Goal: Information Seeking & Learning: Learn about a topic

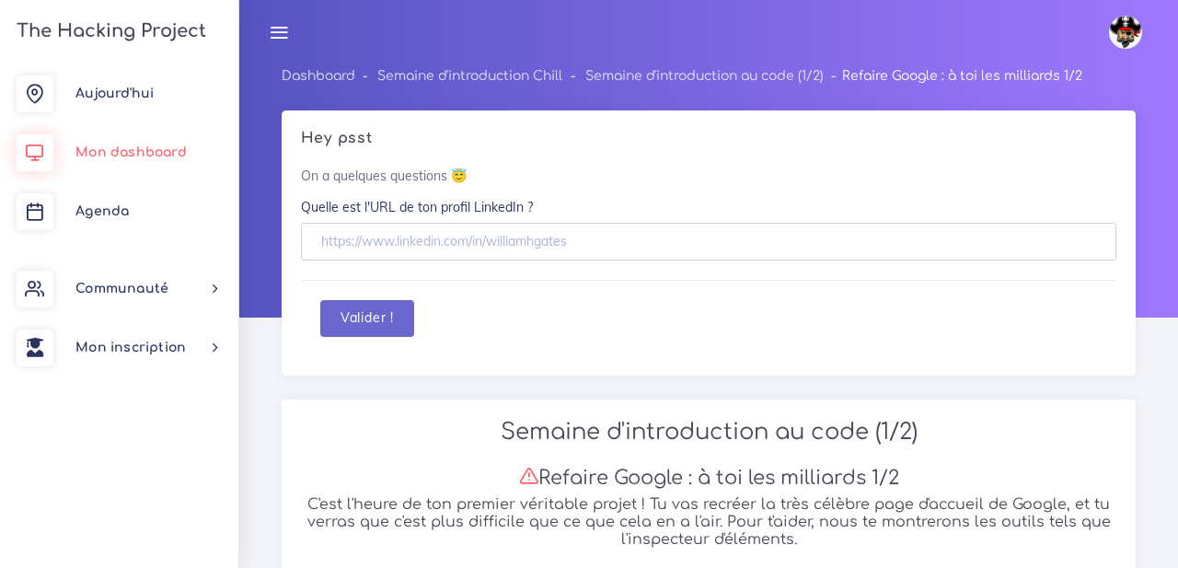
click at [162, 145] on span "Mon dashboard" at bounding box center [130, 152] width 111 height 14
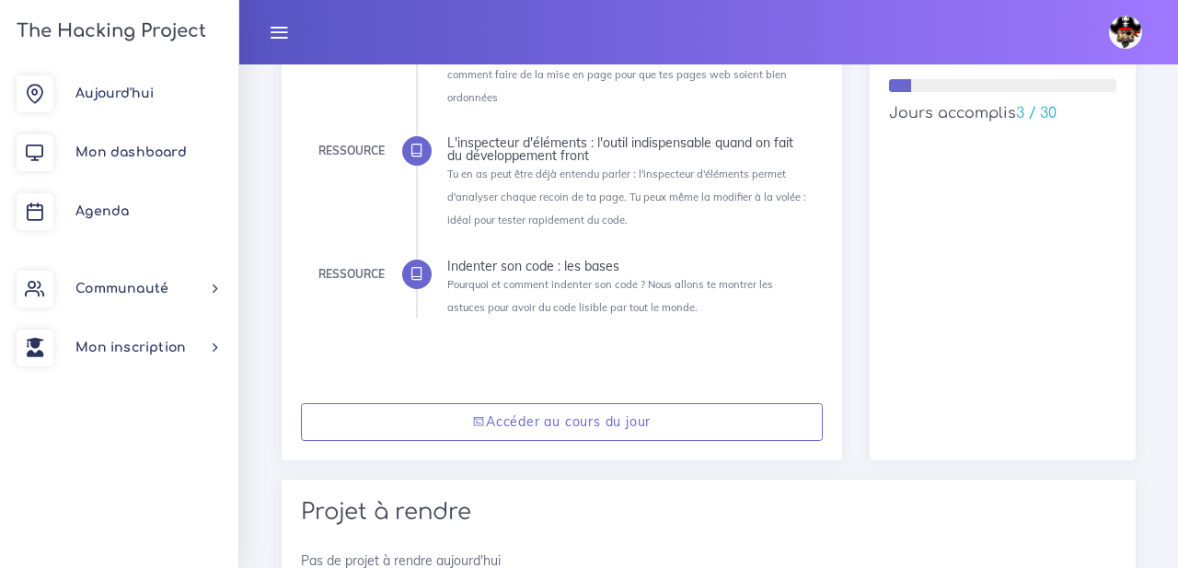
scroll to position [456, 0]
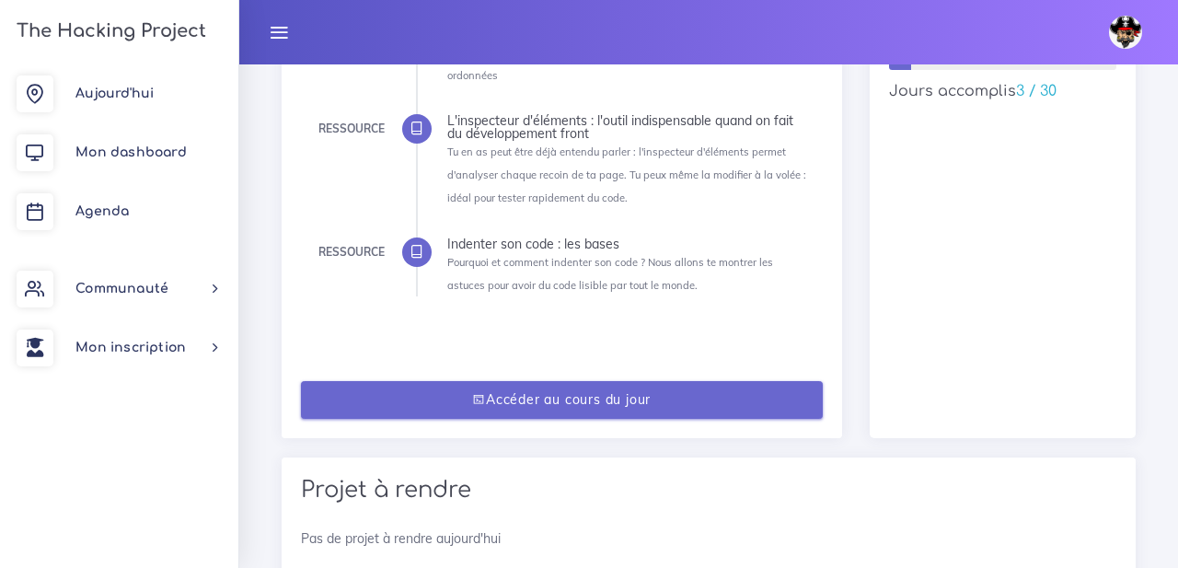
click at [531, 406] on link "Accéder au cours du jour" at bounding box center [562, 400] width 522 height 38
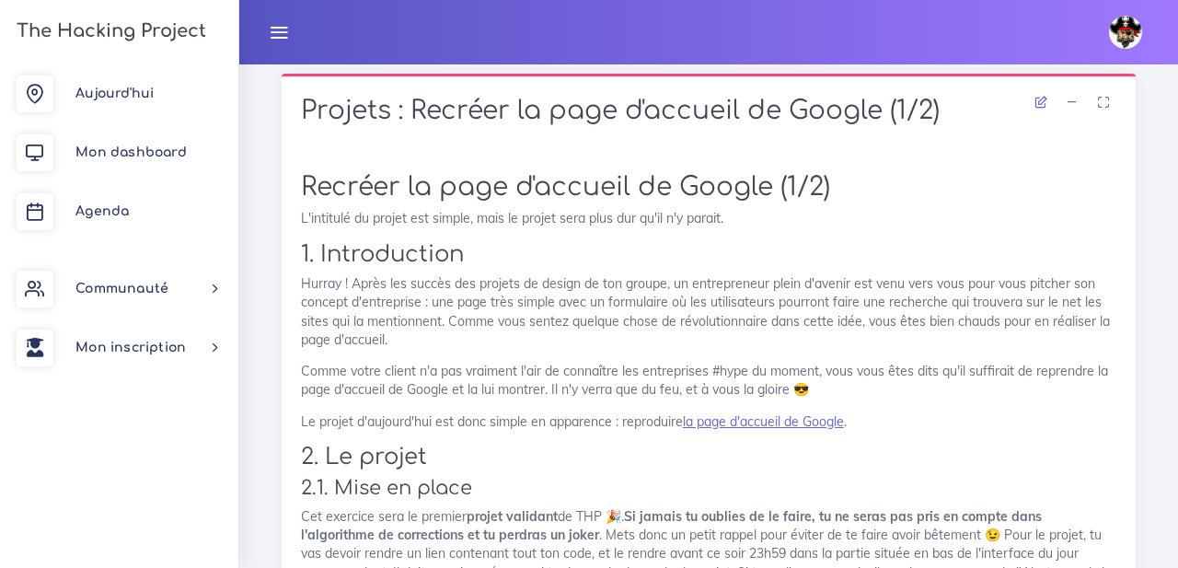
scroll to position [1062, 0]
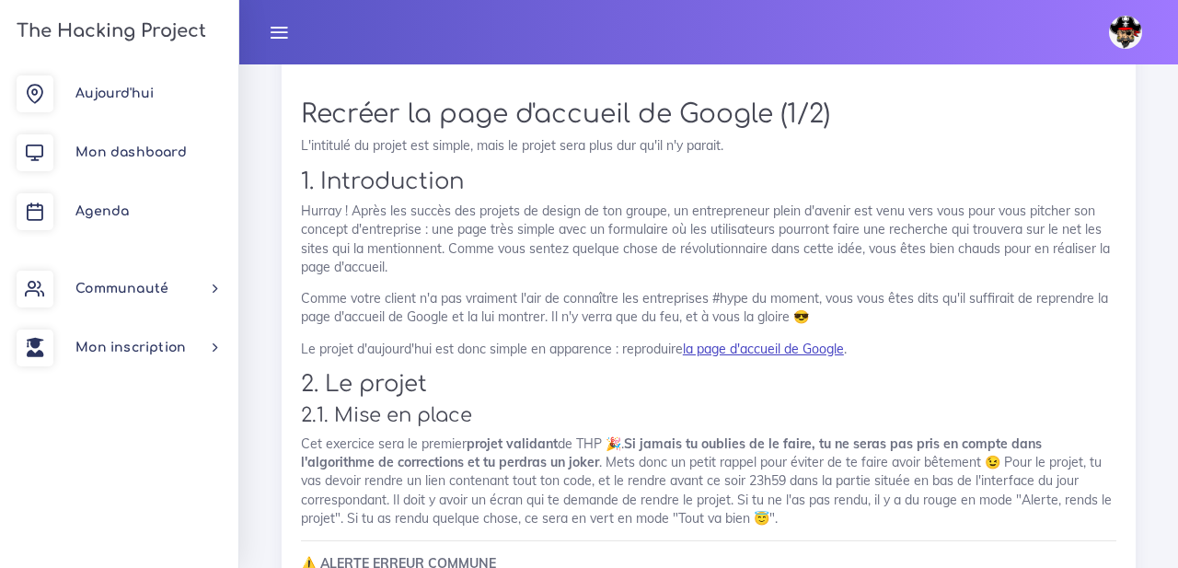
click at [771, 349] on link "la page d'accueil de Google" at bounding box center [763, 349] width 161 height 17
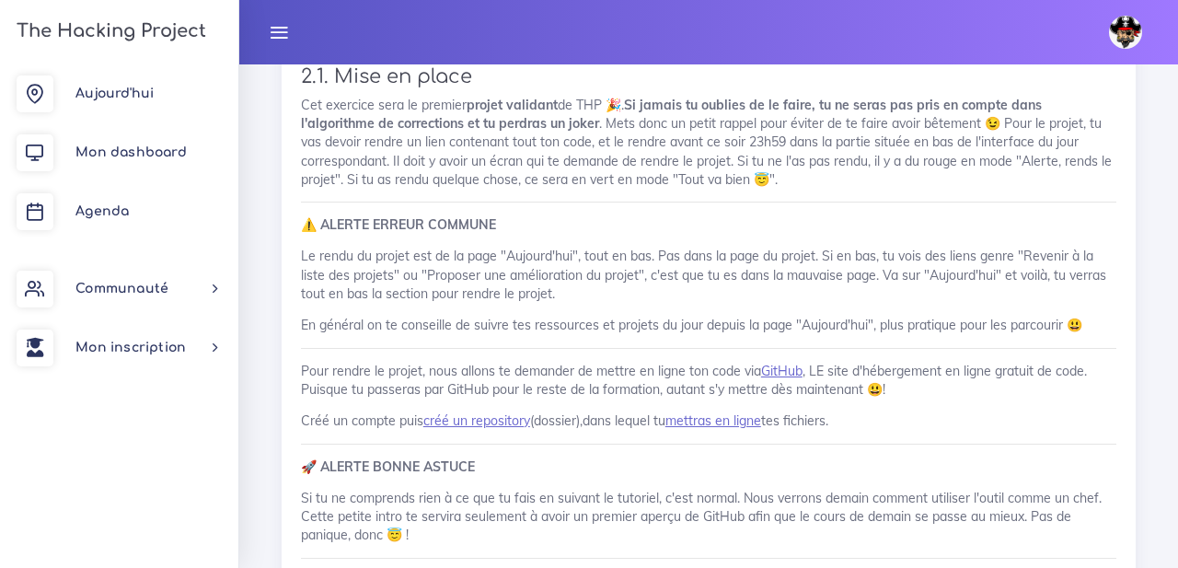
scroll to position [1401, 0]
click at [163, 99] on link "Aujourd'hui" at bounding box center [119, 93] width 238 height 59
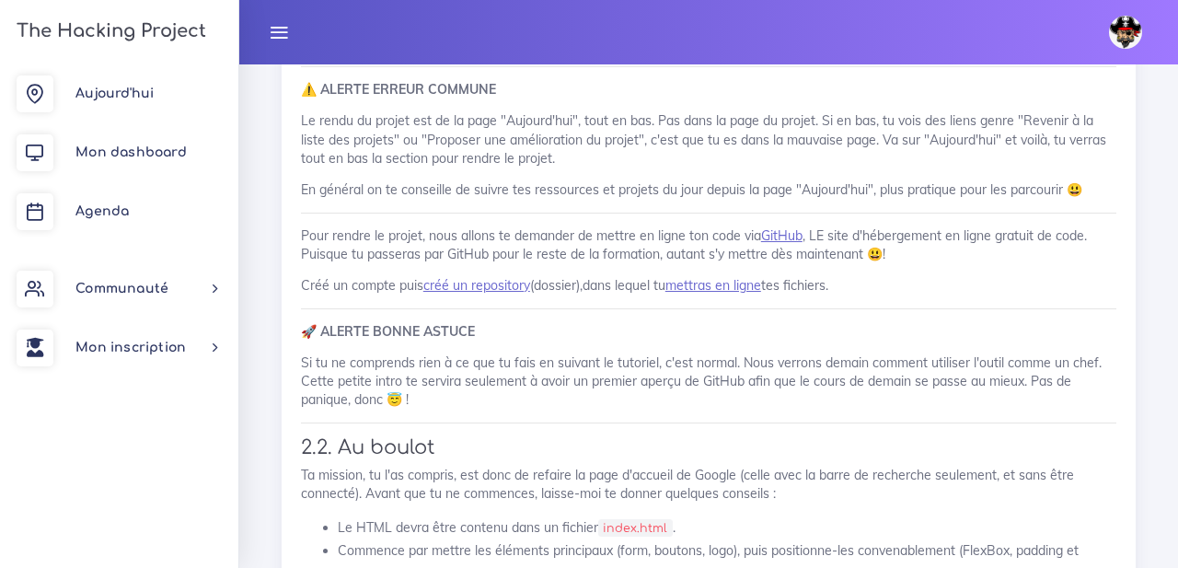
scroll to position [1547, 0]
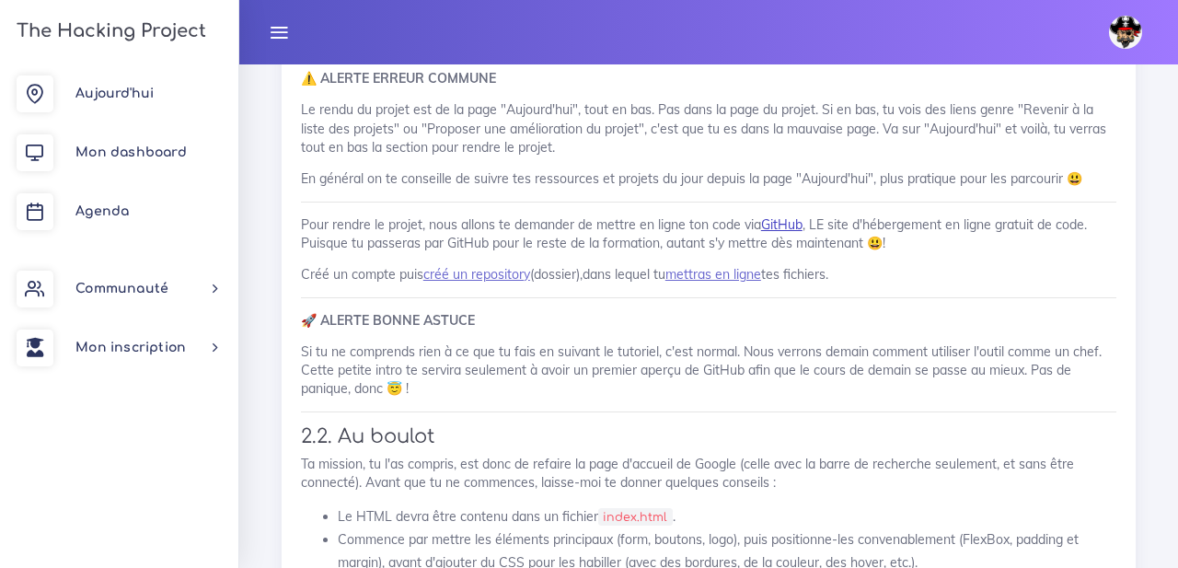
click at [790, 231] on link "GitHub" at bounding box center [781, 224] width 41 height 17
click at [700, 277] on link "mettras en ligne" at bounding box center [714, 274] width 96 height 17
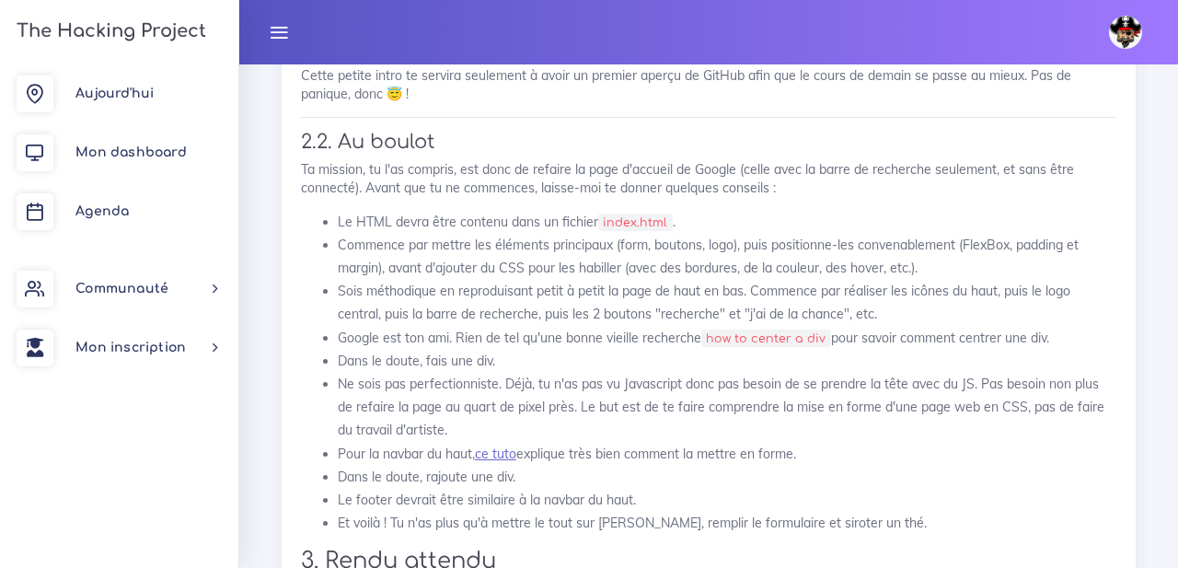
scroll to position [1849, 0]
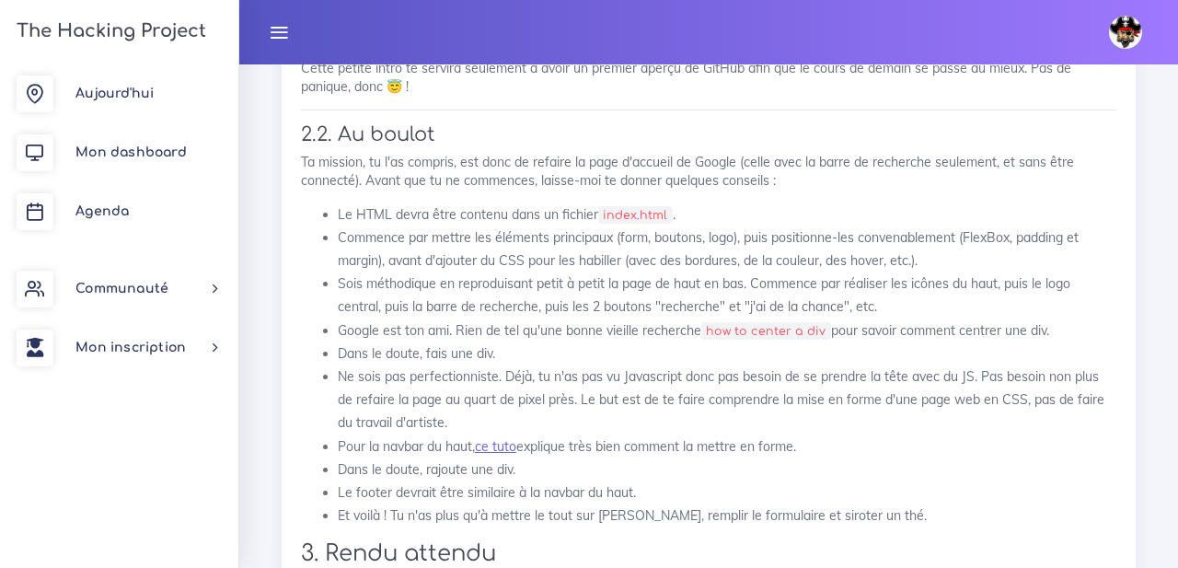
click at [700, 210] on li "Le HTML devra être contenu dans un fichier index.html ." at bounding box center [727, 214] width 779 height 23
click at [710, 259] on li "Commence par mettre les éléments principaux (form, boutons, logo), puis positio…" at bounding box center [727, 249] width 779 height 46
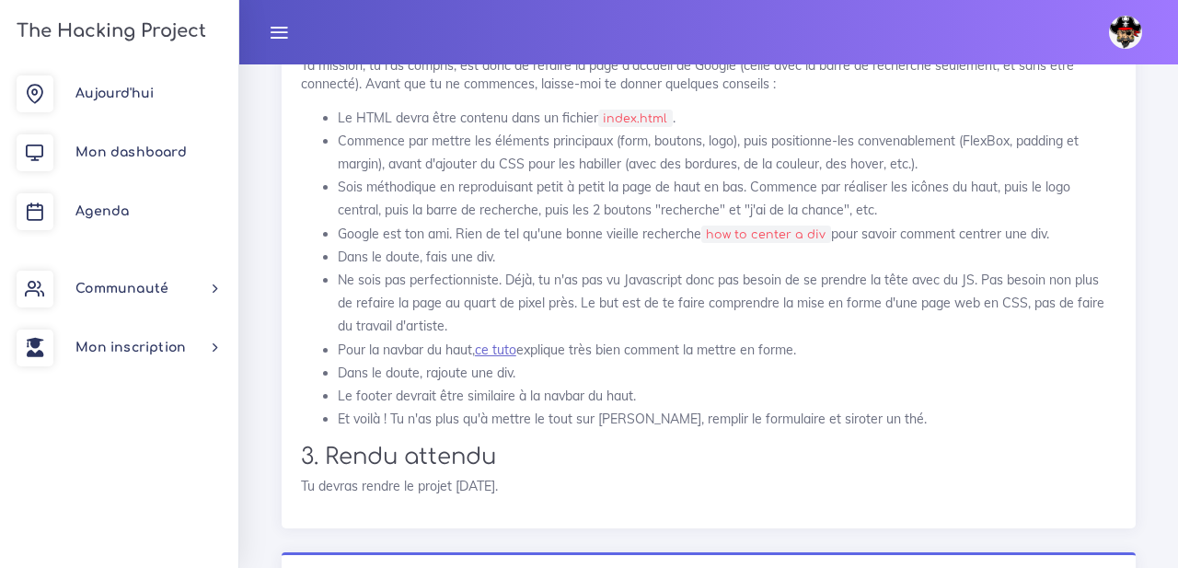
scroll to position [1939, 0]
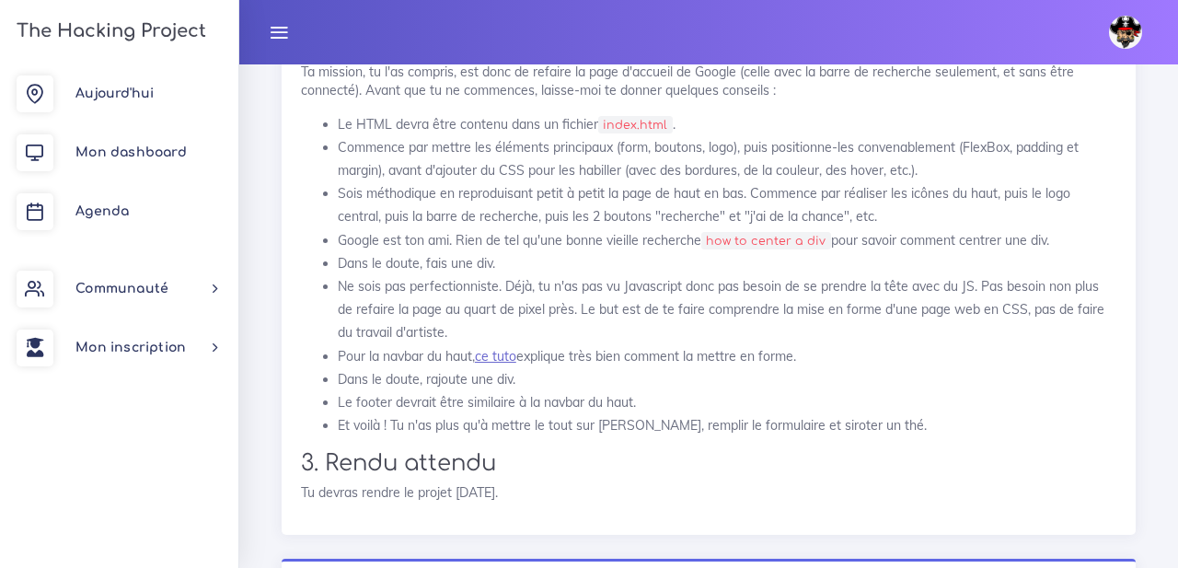
click at [798, 245] on code "how to center a div" at bounding box center [767, 241] width 130 height 18
click at [748, 246] on code "how to center a div" at bounding box center [767, 241] width 130 height 18
click at [586, 258] on li "Dans le doute, fais une div." at bounding box center [727, 263] width 779 height 23
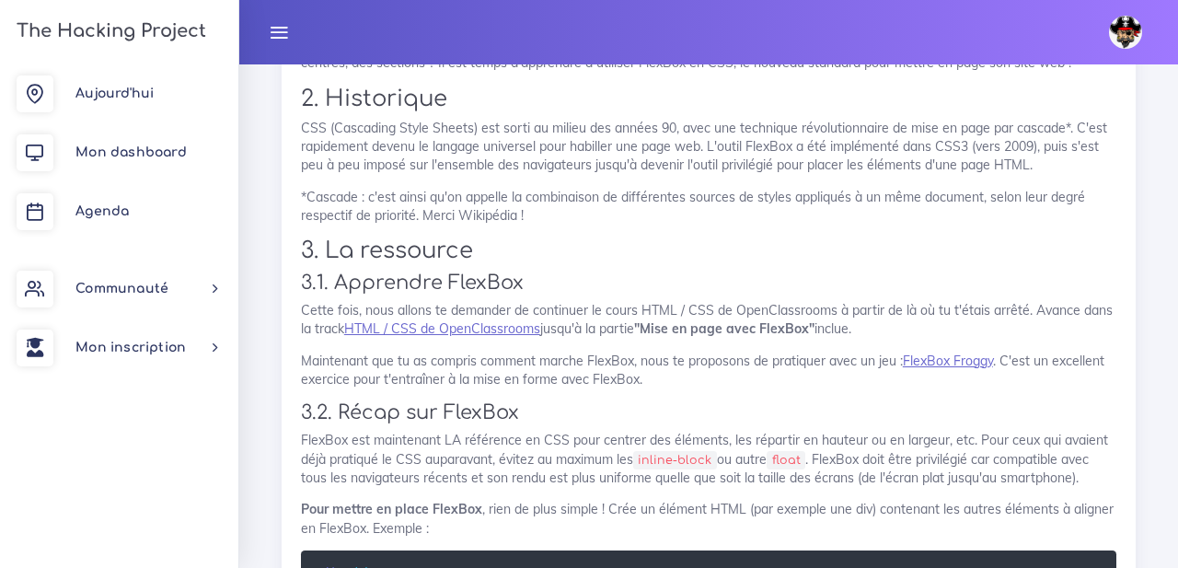
scroll to position [2696, 0]
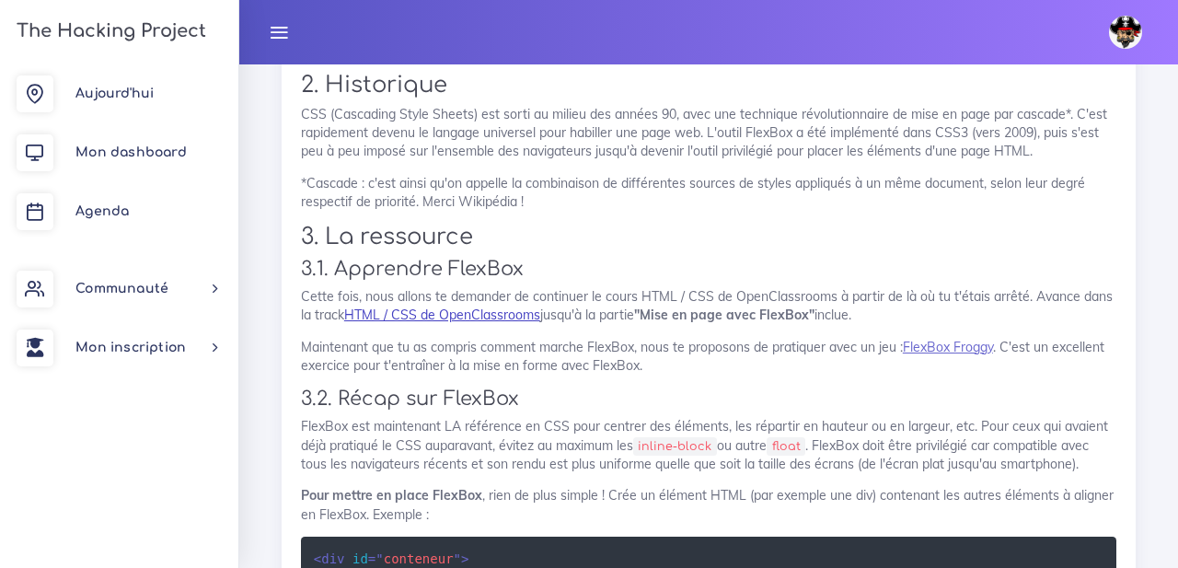
click at [471, 320] on link "HTML / CSS de OpenClassrooms" at bounding box center [442, 315] width 196 height 17
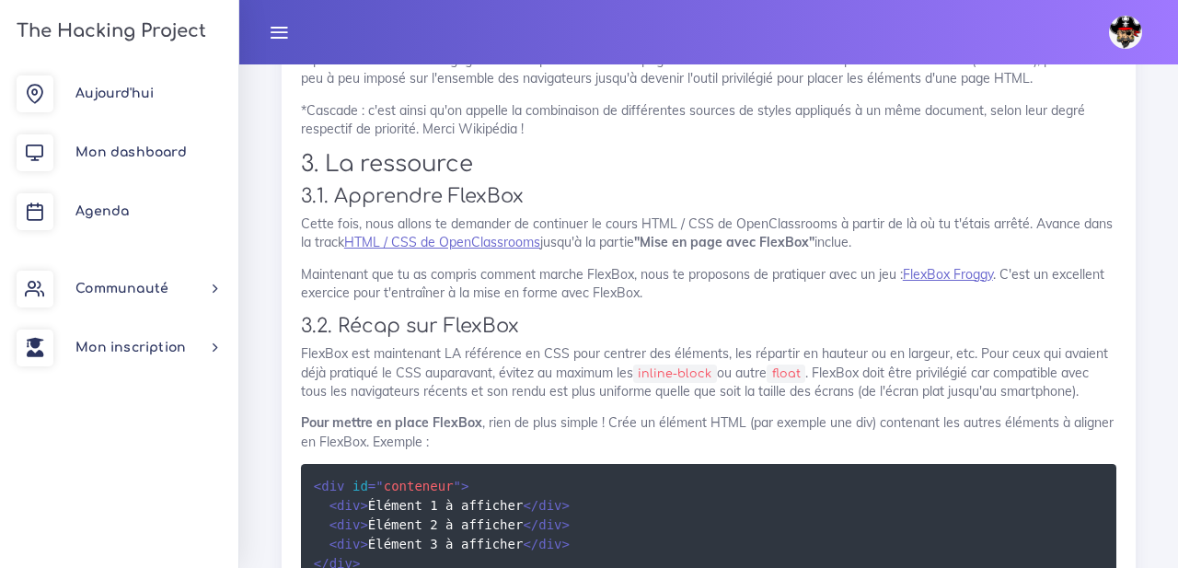
scroll to position [2786, 0]
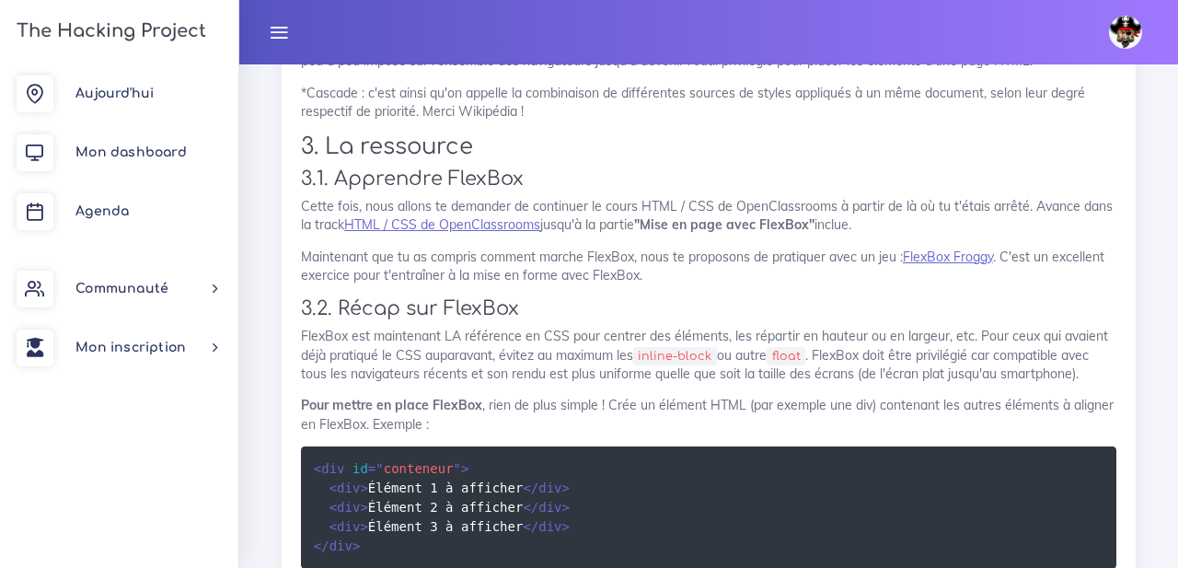
click at [667, 281] on p "Maintenant que tu as compris comment marche FlexBox, nous te proposons de prati…" at bounding box center [709, 267] width 816 height 38
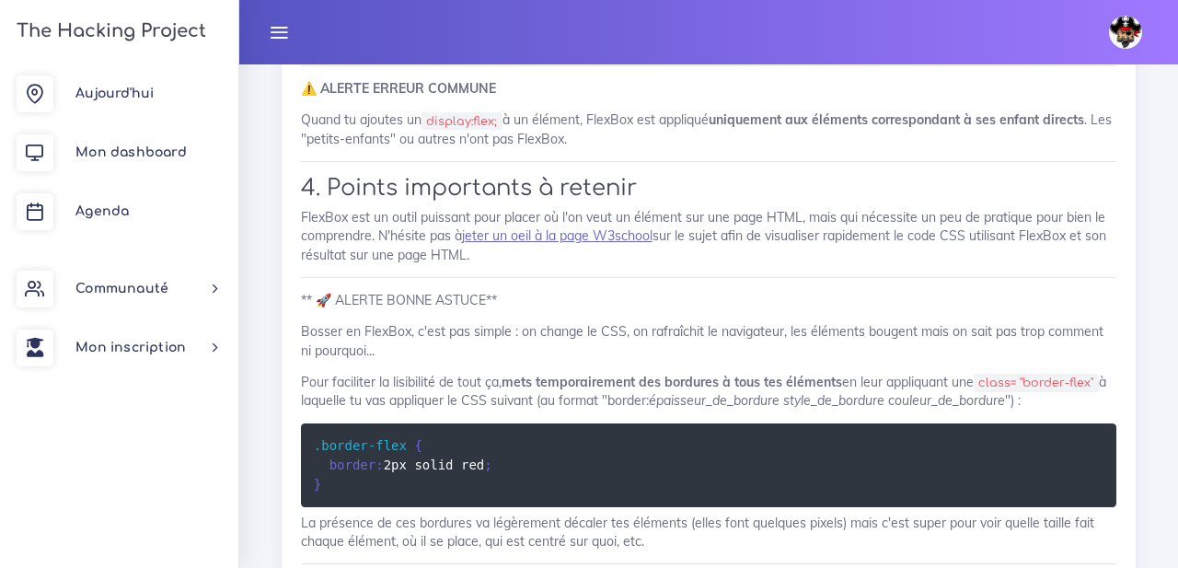
scroll to position [3800, 0]
click at [560, 242] on link "jeter un oeil à la page W3school" at bounding box center [557, 235] width 191 height 17
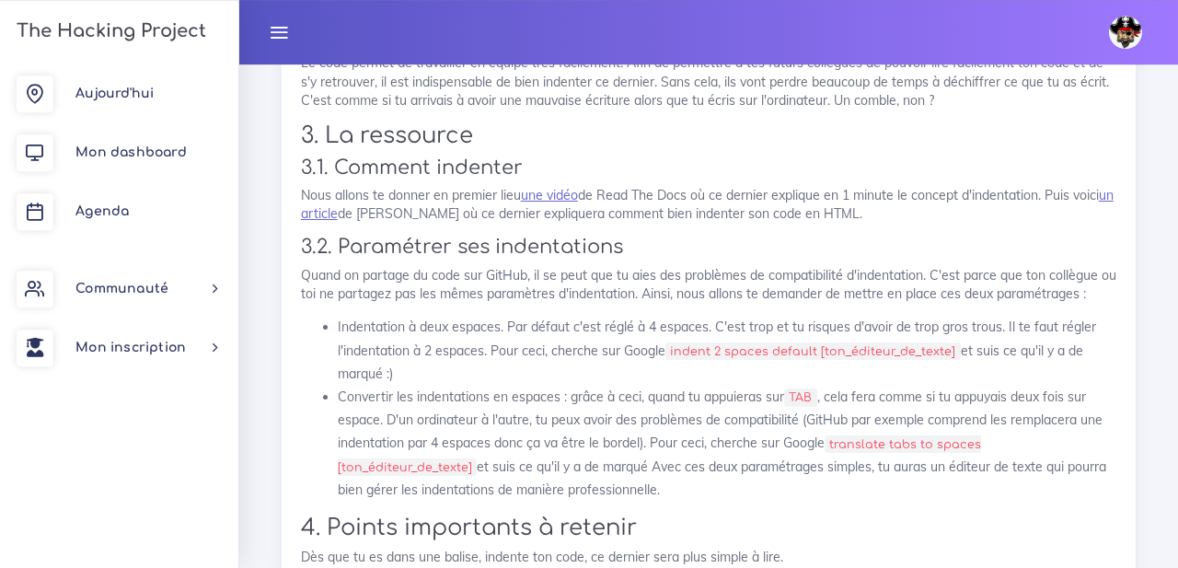
scroll to position [5306, 0]
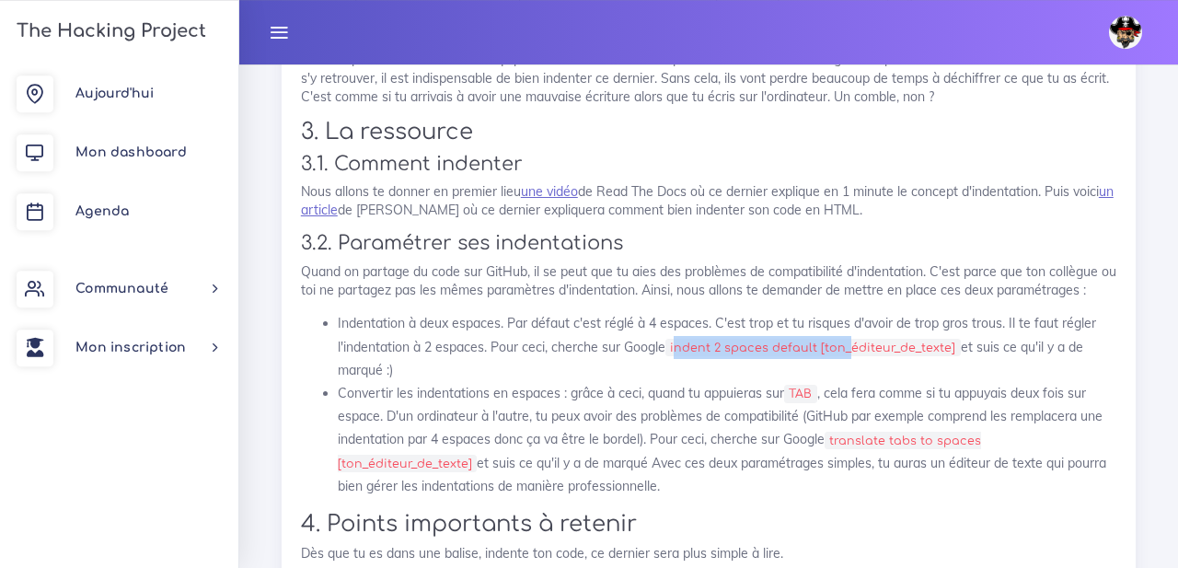
drag, startPoint x: 676, startPoint y: 355, endPoint x: 793, endPoint y: 354, distance: 116.9
click at [833, 354] on code "indent 2 spaces default [ton_éditeur_de_texte]" at bounding box center [814, 348] width 296 height 18
drag, startPoint x: 674, startPoint y: 352, endPoint x: 950, endPoint y: 353, distance: 276.2
click at [950, 353] on code "indent 2 spaces default [ton_éditeur_de_texte]" at bounding box center [814, 348] width 296 height 18
copy code "indent 2 spaces default [ton_éditeur_de_texte]"
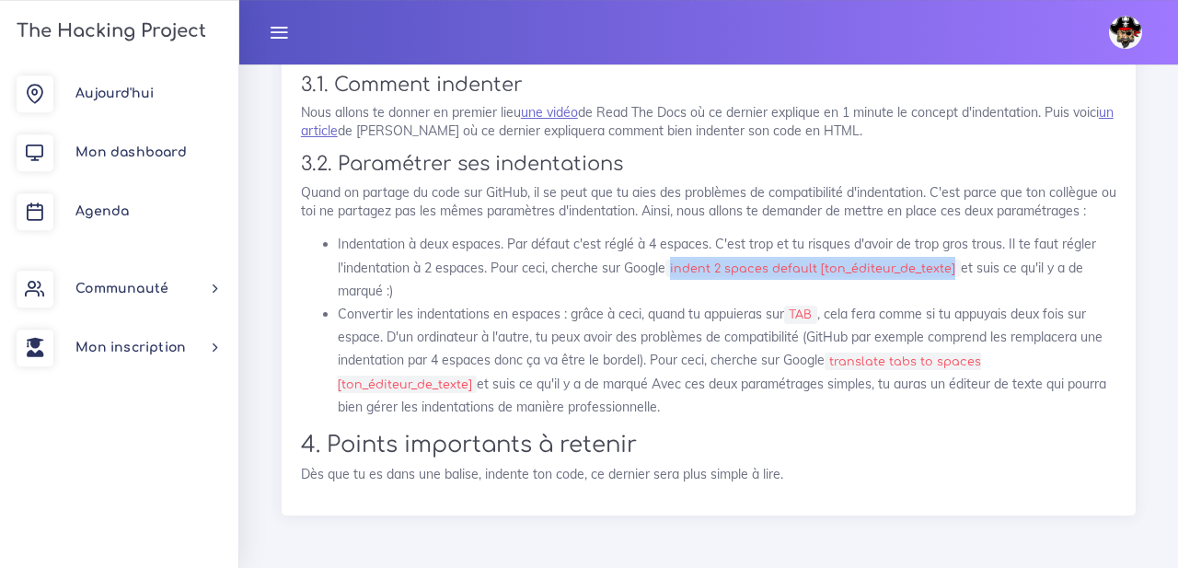
scroll to position [5391, 0]
click at [720, 405] on li "Convertir les indentations en espaces : grâce à ceci, quand tu appuieras sur TA…" at bounding box center [727, 361] width 779 height 116
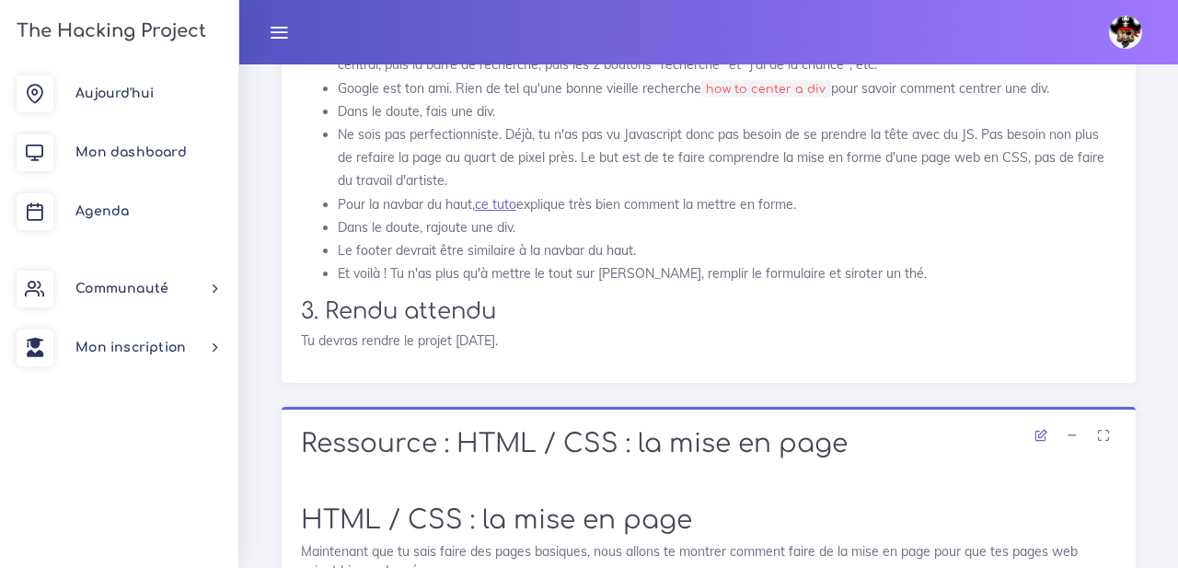
scroll to position [2088, 0]
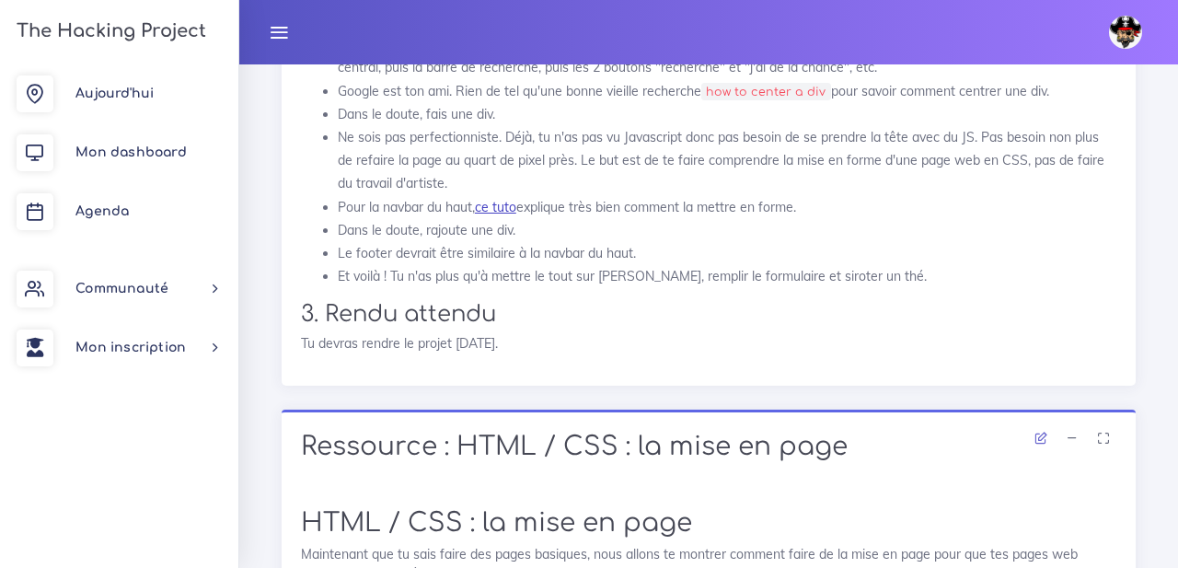
click at [516, 209] on link "ce tuto" at bounding box center [495, 207] width 41 height 17
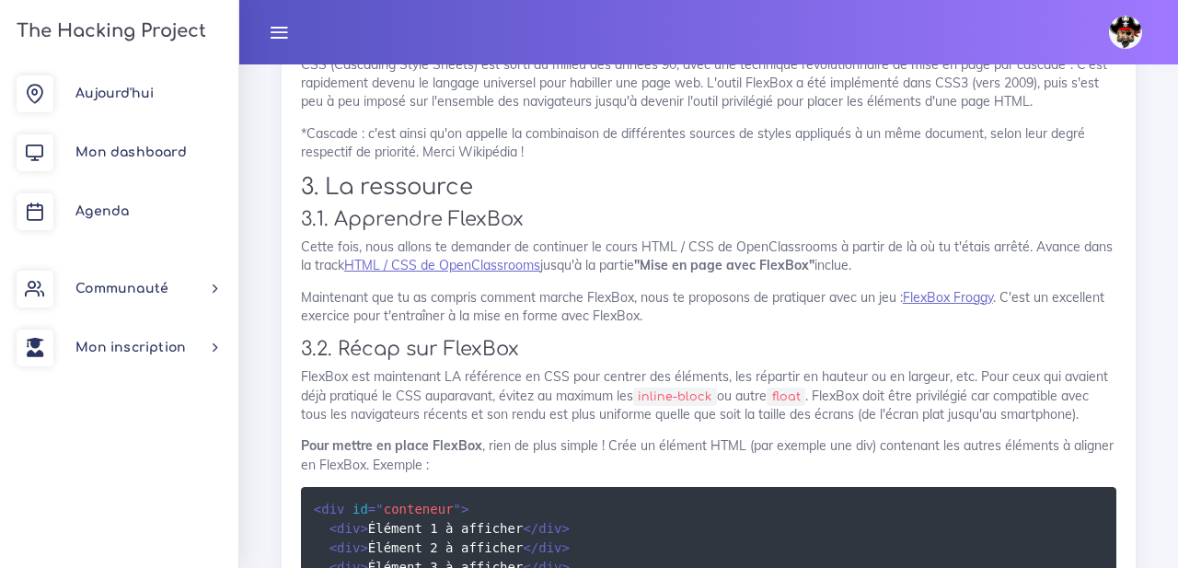
scroll to position [2751, 0]
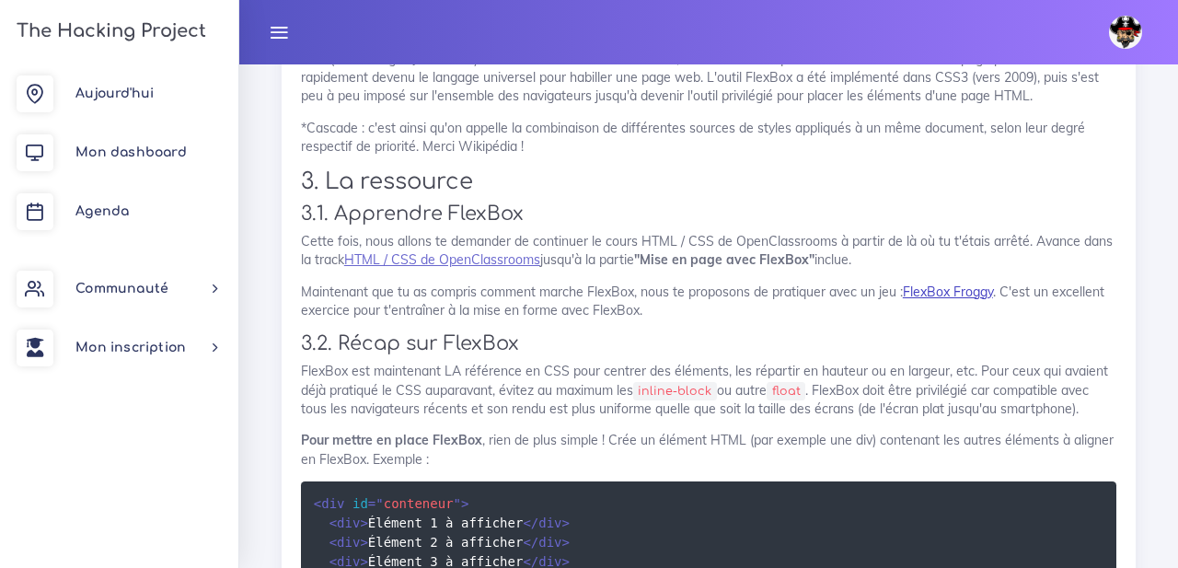
click at [933, 289] on link "FlexBox Froggy" at bounding box center [948, 292] width 90 height 17
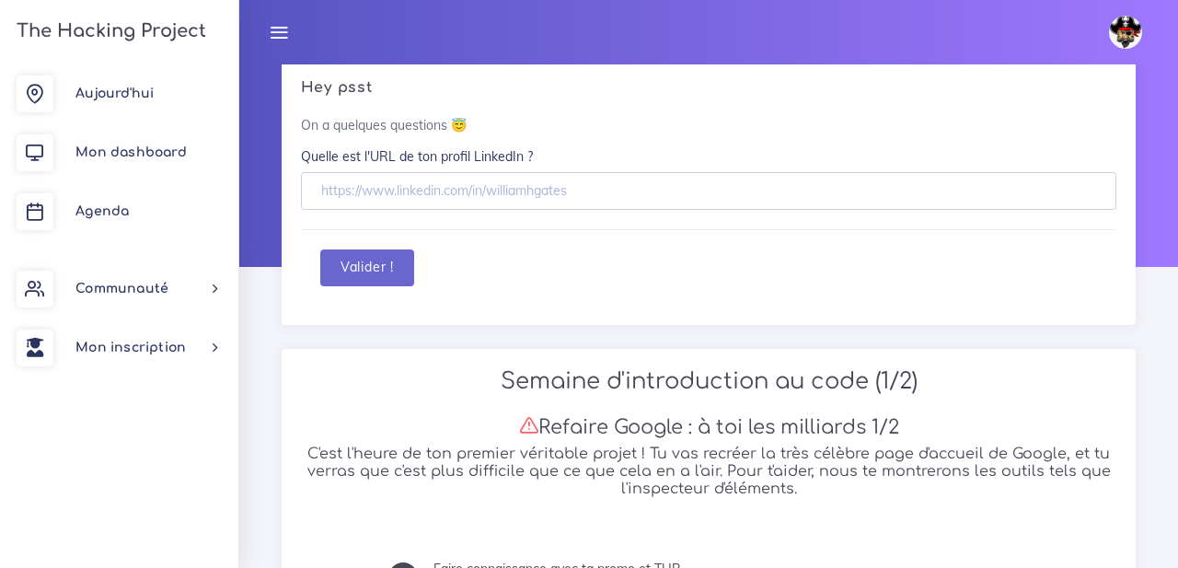
scroll to position [0, 0]
